Goal: Transaction & Acquisition: Purchase product/service

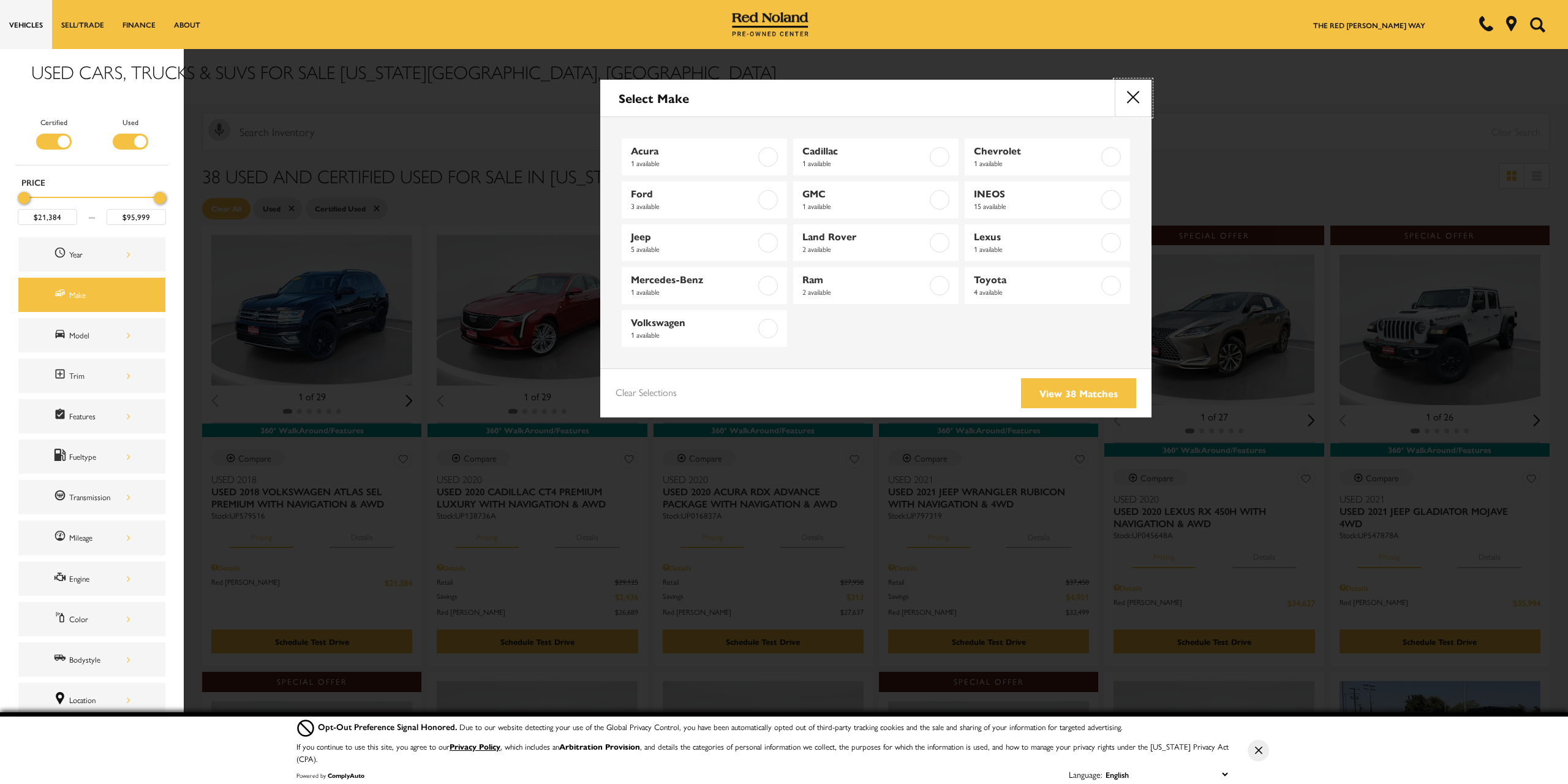
click at [1128, 92] on button "close" at bounding box center [1133, 98] width 37 height 37
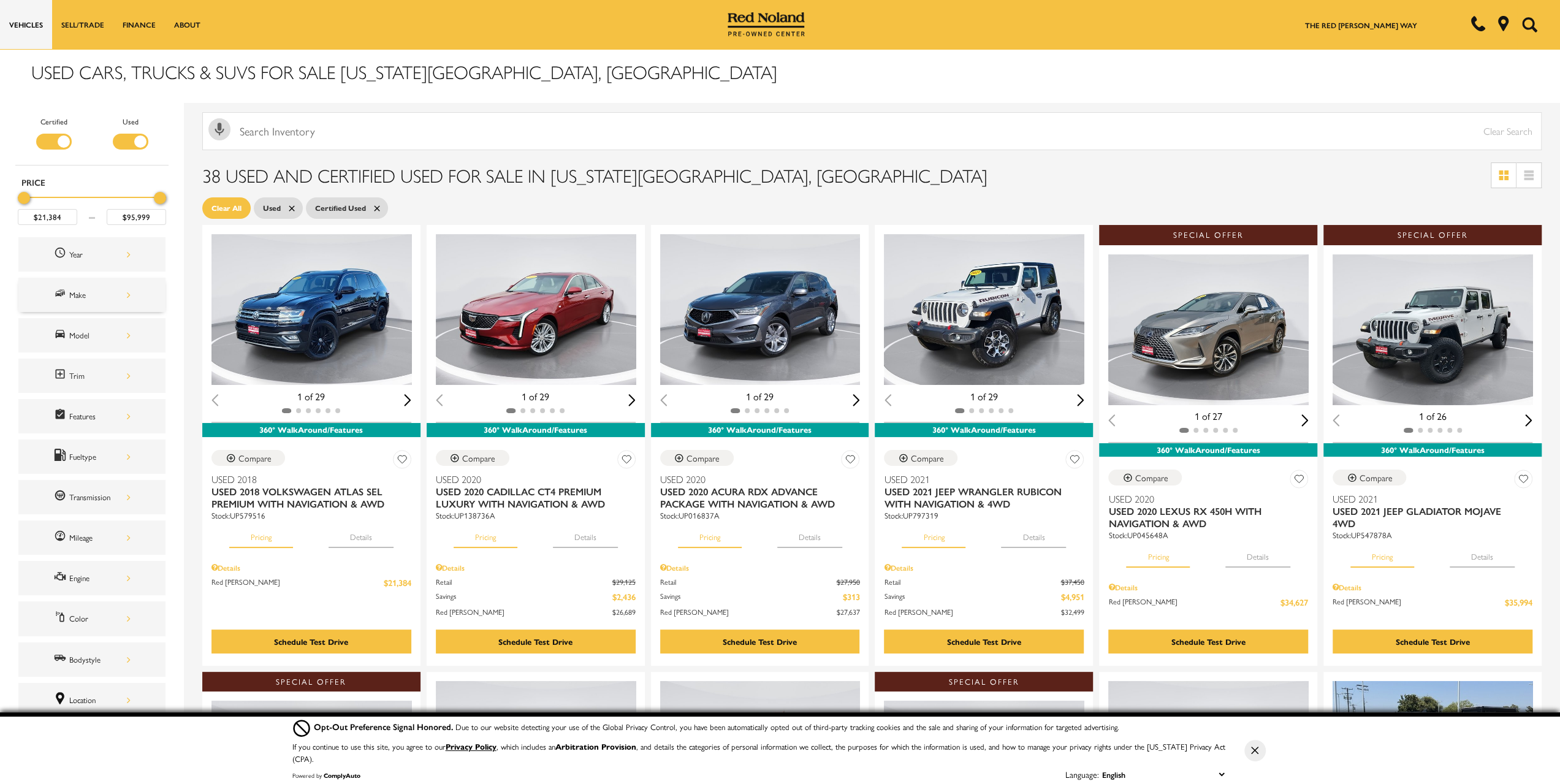
click at [104, 289] on div "Make" at bounding box center [100, 294] width 62 height 13
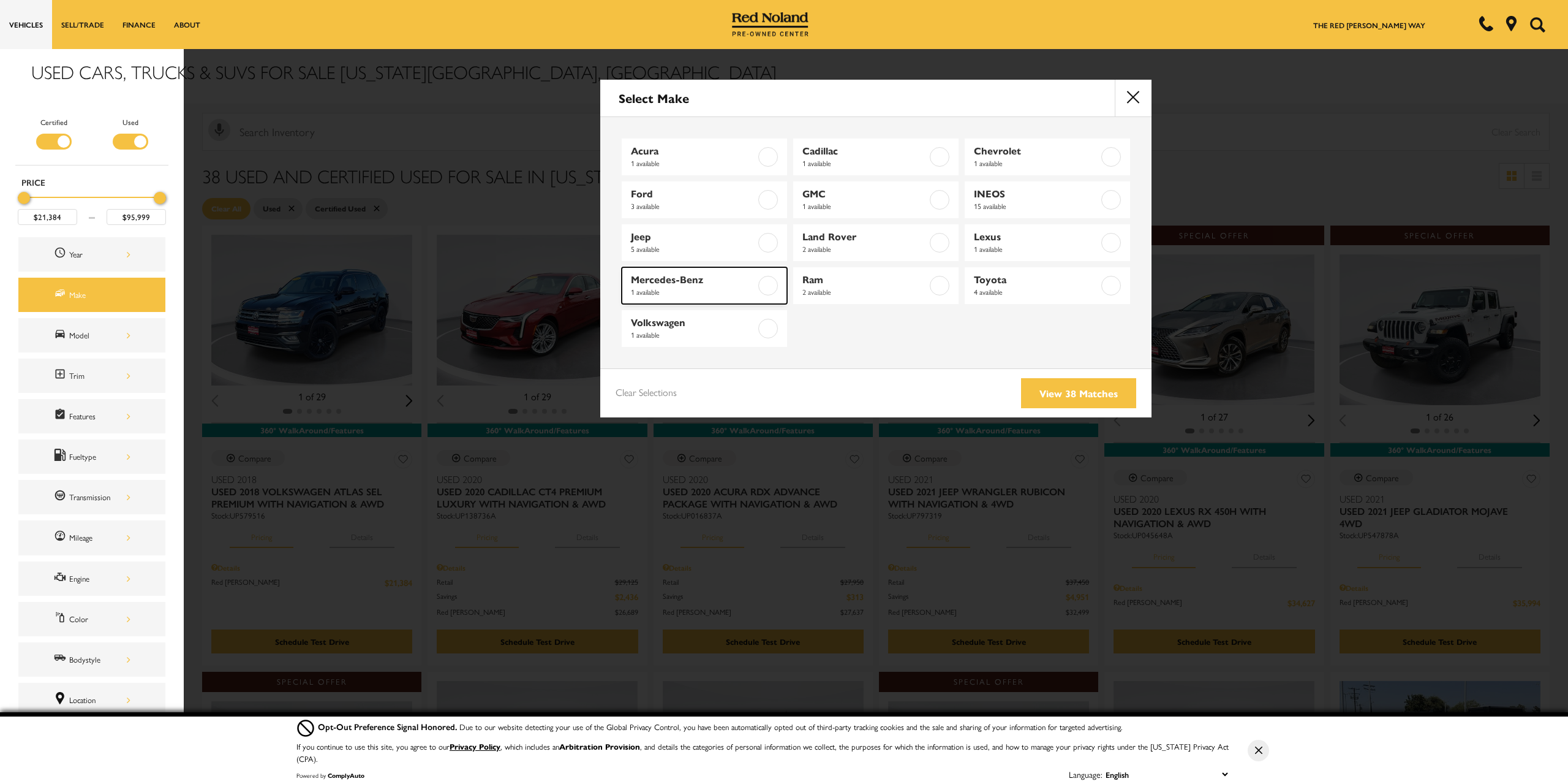
click at [735, 281] on span "Mercedes-Benz" at bounding box center [693, 279] width 125 height 12
type input "$50,794"
checkbox input "true"
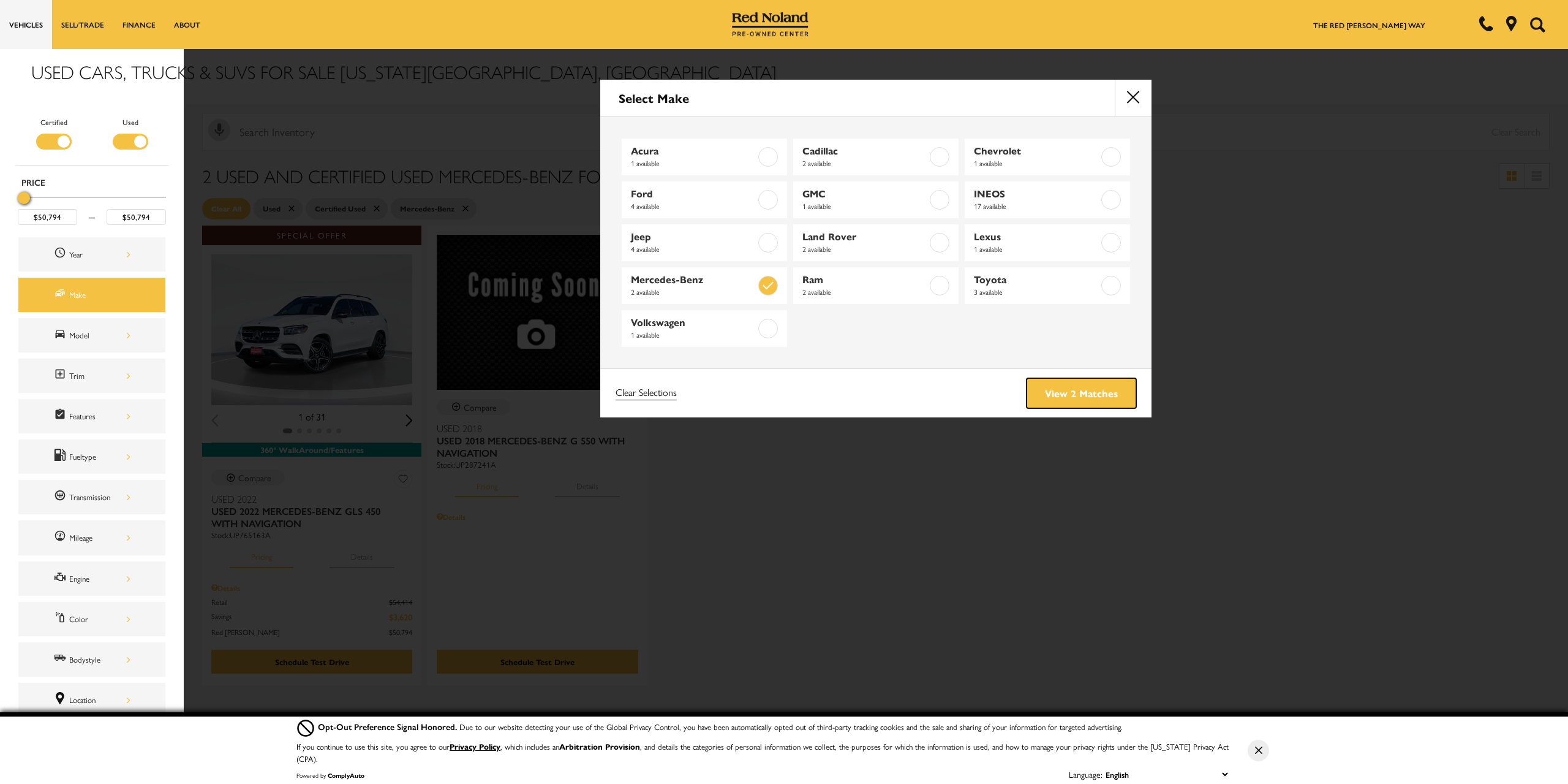
click at [1073, 387] on link "View 2 Matches" at bounding box center [1081, 392] width 110 height 30
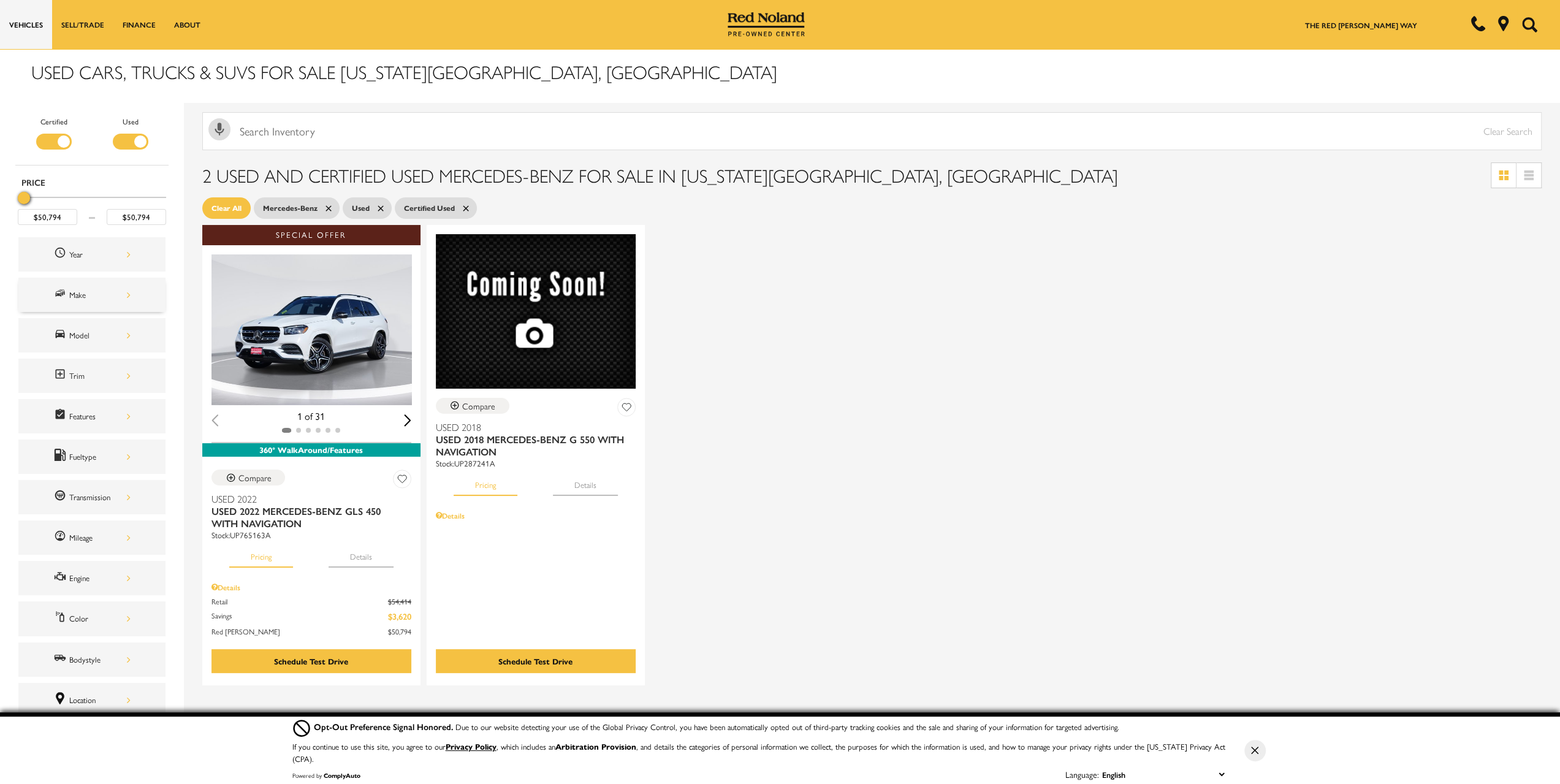
click at [92, 292] on div "Make" at bounding box center [100, 294] width 62 height 13
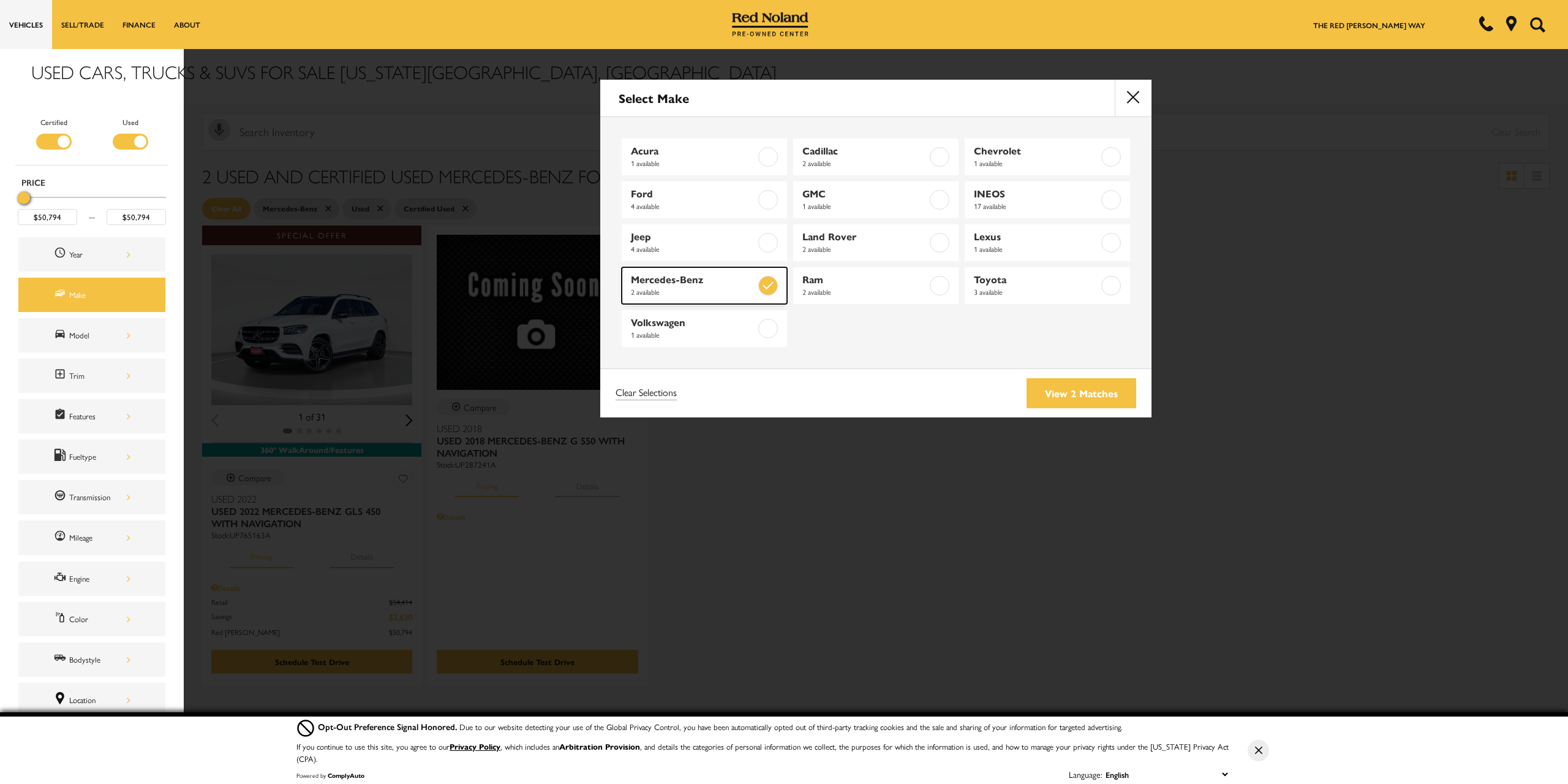
click at [774, 284] on label at bounding box center [768, 285] width 20 height 20
type input "$21,384"
type input "$95,999"
checkbox input "false"
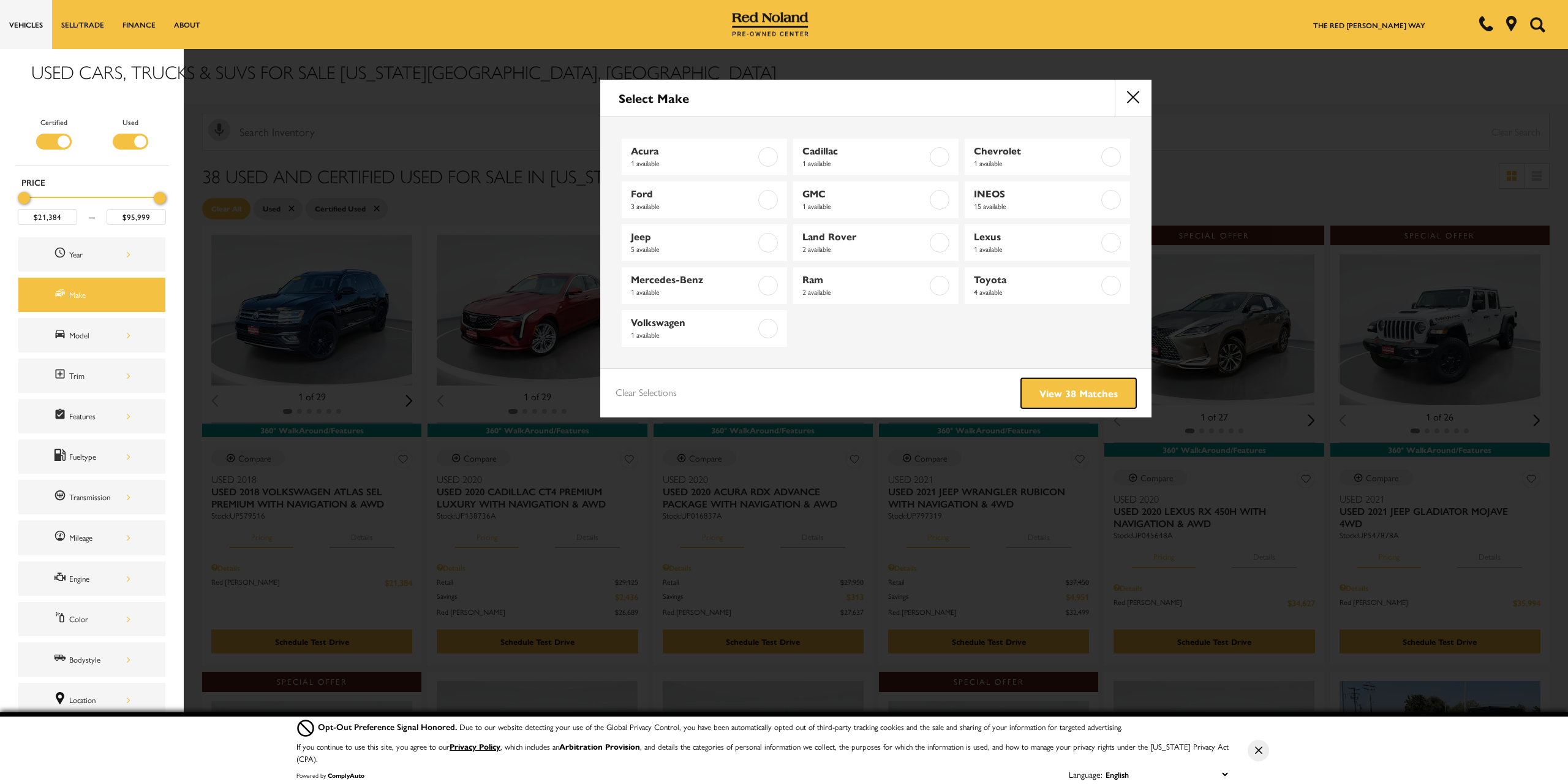
click at [1065, 392] on link "View 38 Matches" at bounding box center [1078, 392] width 115 height 30
